Goal: Information Seeking & Learning: Learn about a topic

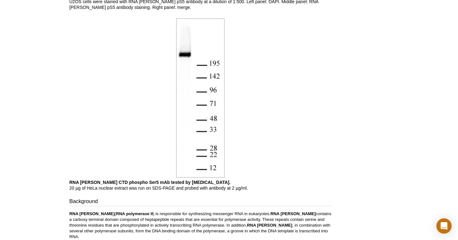
scroll to position [1122, 0]
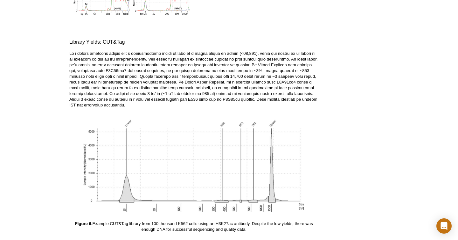
scroll to position [2118, 0]
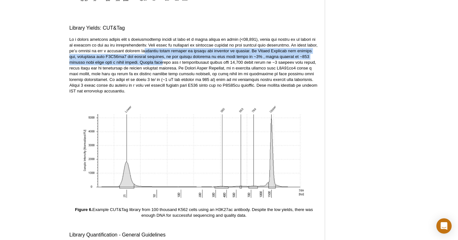
drag, startPoint x: 130, startPoint y: 44, endPoint x: 159, endPoint y: 53, distance: 30.5
click at [160, 54] on p at bounding box center [193, 65] width 249 height 57
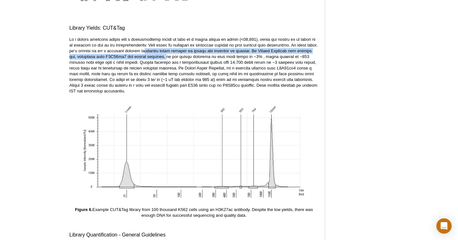
click at [159, 53] on p at bounding box center [193, 65] width 249 height 57
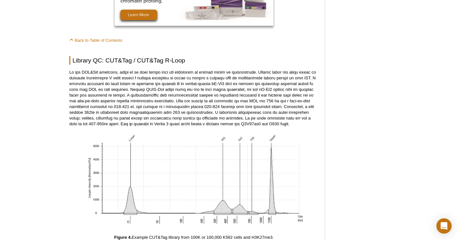
scroll to position [1701, 0]
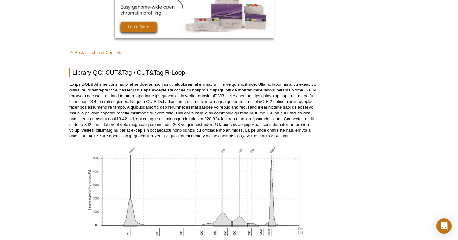
click at [143, 113] on p at bounding box center [193, 110] width 249 height 57
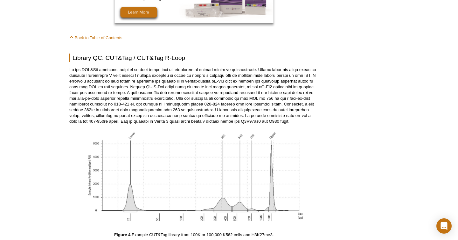
scroll to position [1718, 0]
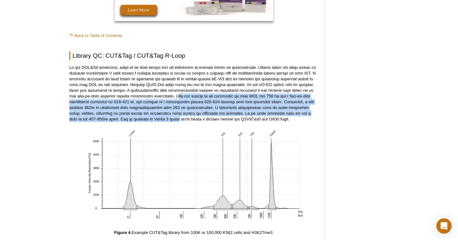
drag, startPoint x: 182, startPoint y: 93, endPoint x: 191, endPoint y: 112, distance: 20.8
click at [192, 112] on p at bounding box center [193, 93] width 249 height 57
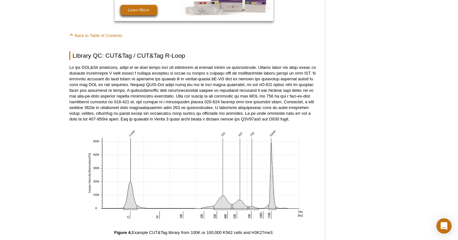
click at [345, 109] on div "Featured Articles Complete Guide to Understanding & Using ATAC-Seq Improved Hig…" at bounding box center [362, 100] width 60 height 3526
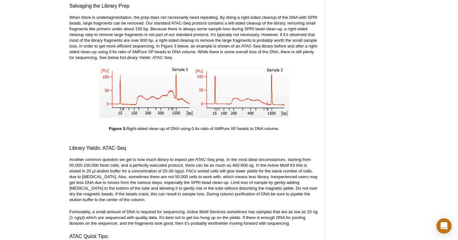
scroll to position [1361, 0]
